Goal: Navigation & Orientation: Find specific page/section

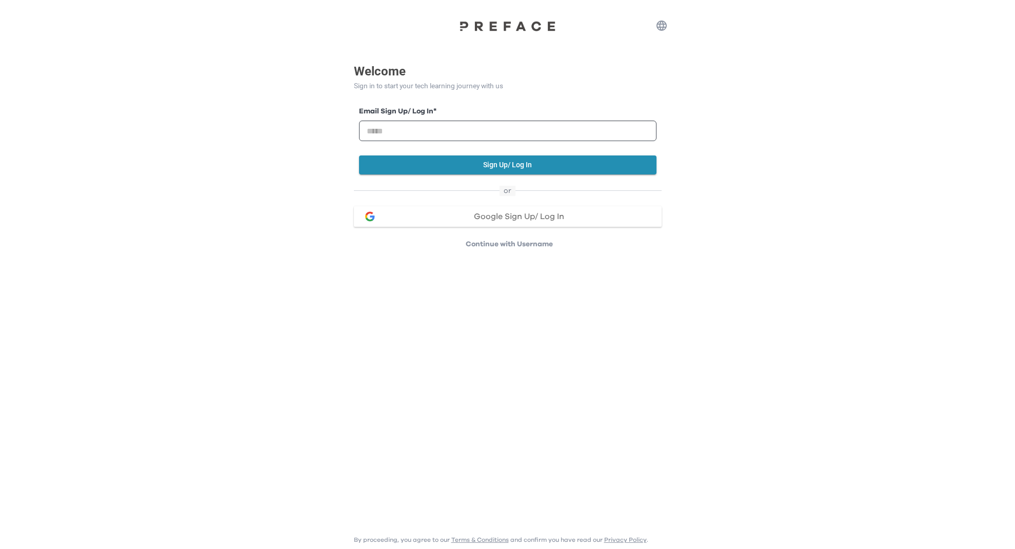
click at [269, 81] on html "Welcome Sign in to start your tech learning journey with us Email Sign Up/ Log …" at bounding box center [507, 131] width 1015 height 262
